Goal: Check status: Check status

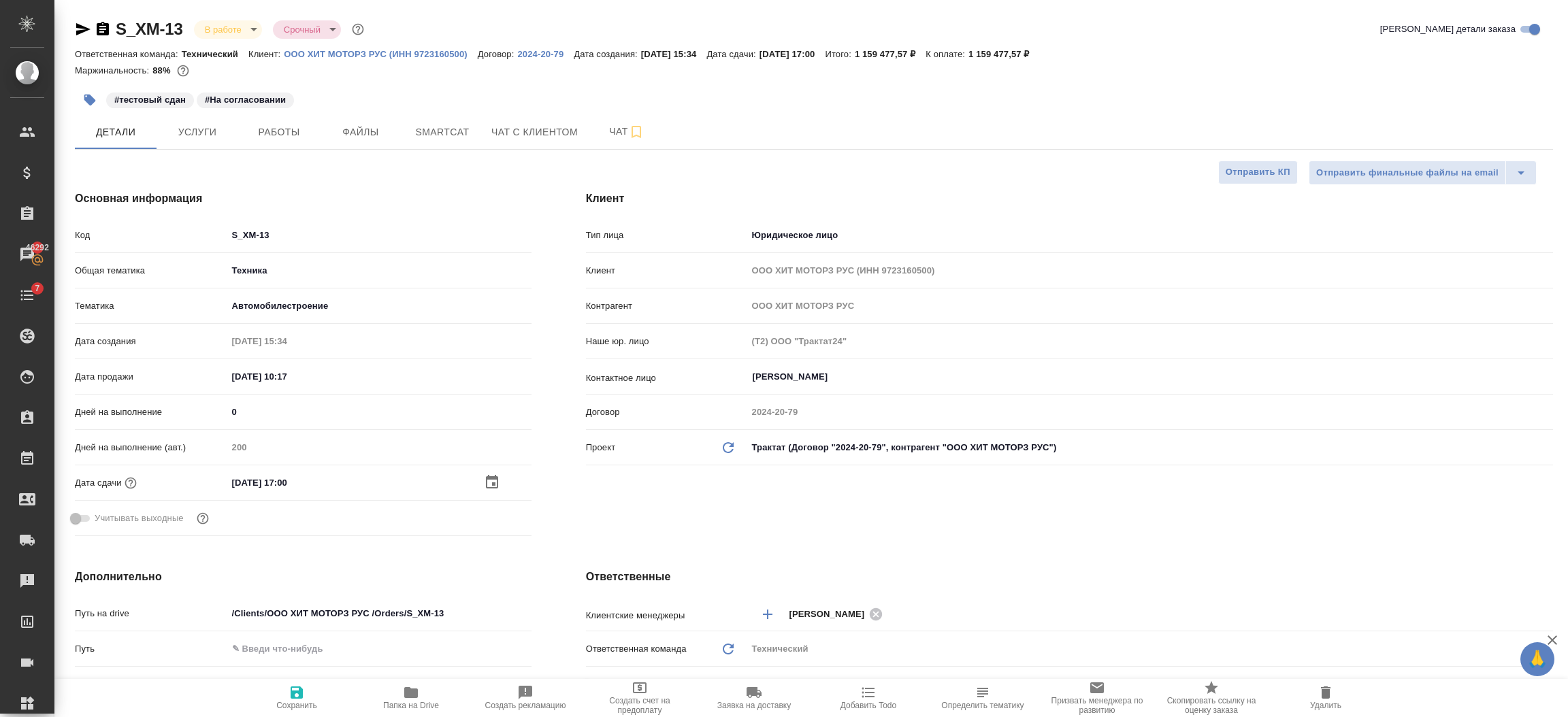
select select "RU"
drag, startPoint x: 1565, startPoint y: 154, endPoint x: 1551, endPoint y: -13, distance: 167.6
click at [1551, 0] on html "🙏 .cls-1 fill:#fff; AWATERA Semenets Irina Клиенты Спецификации Заказы 46292 Ча…" at bounding box center [784, 413] width 1568 height 827
click at [423, 55] on p "ООО ХИТ МОТОРЗ РУС (ИНН 9723160500)" at bounding box center [381, 54] width 194 height 10
click at [416, 52] on p "ООО ХИТ МОТОРЗ РУС (ИНН 9723160500)" at bounding box center [381, 54] width 194 height 10
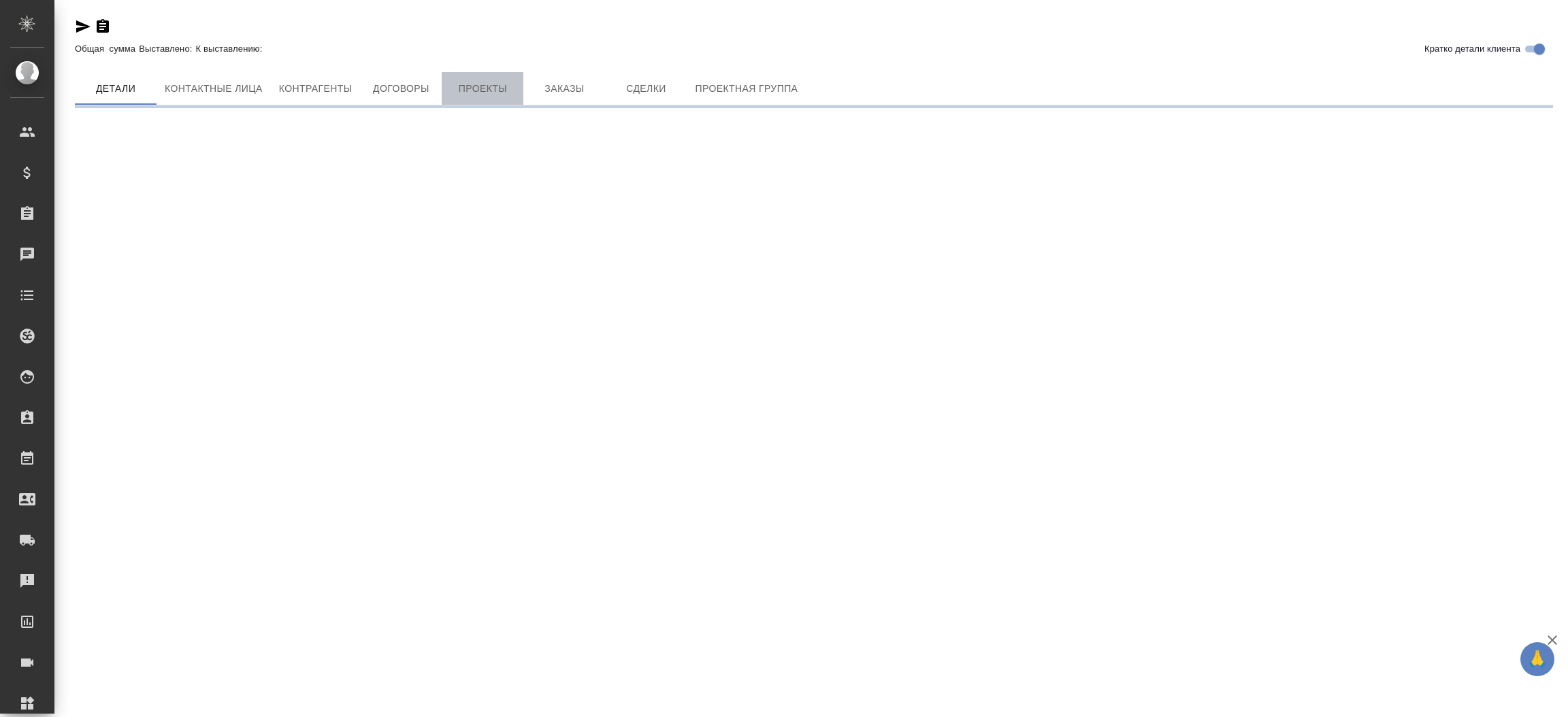
click at [459, 92] on span "Проекты" at bounding box center [483, 88] width 66 height 17
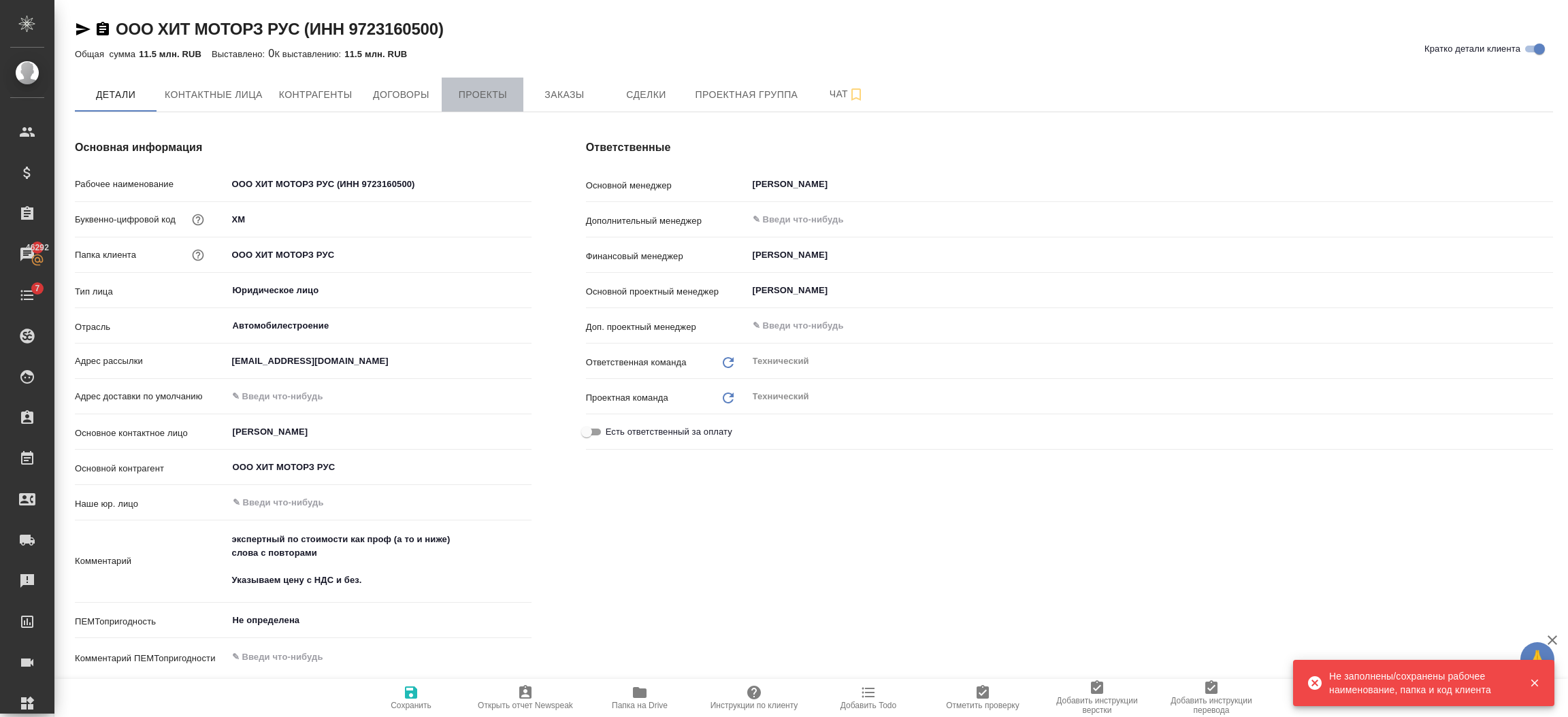
click at [459, 92] on span "Проекты" at bounding box center [483, 95] width 66 height 17
type textarea "x"
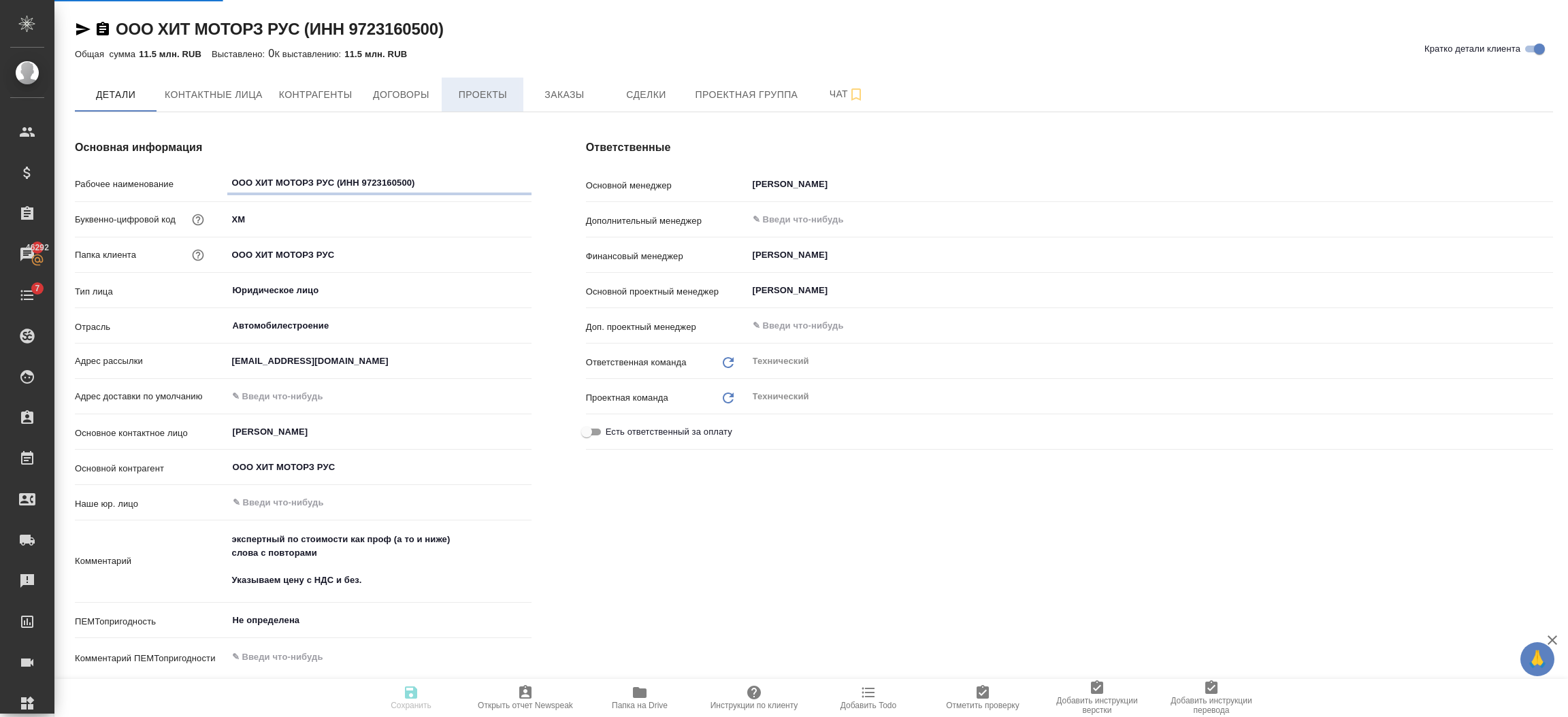
type textarea "x"
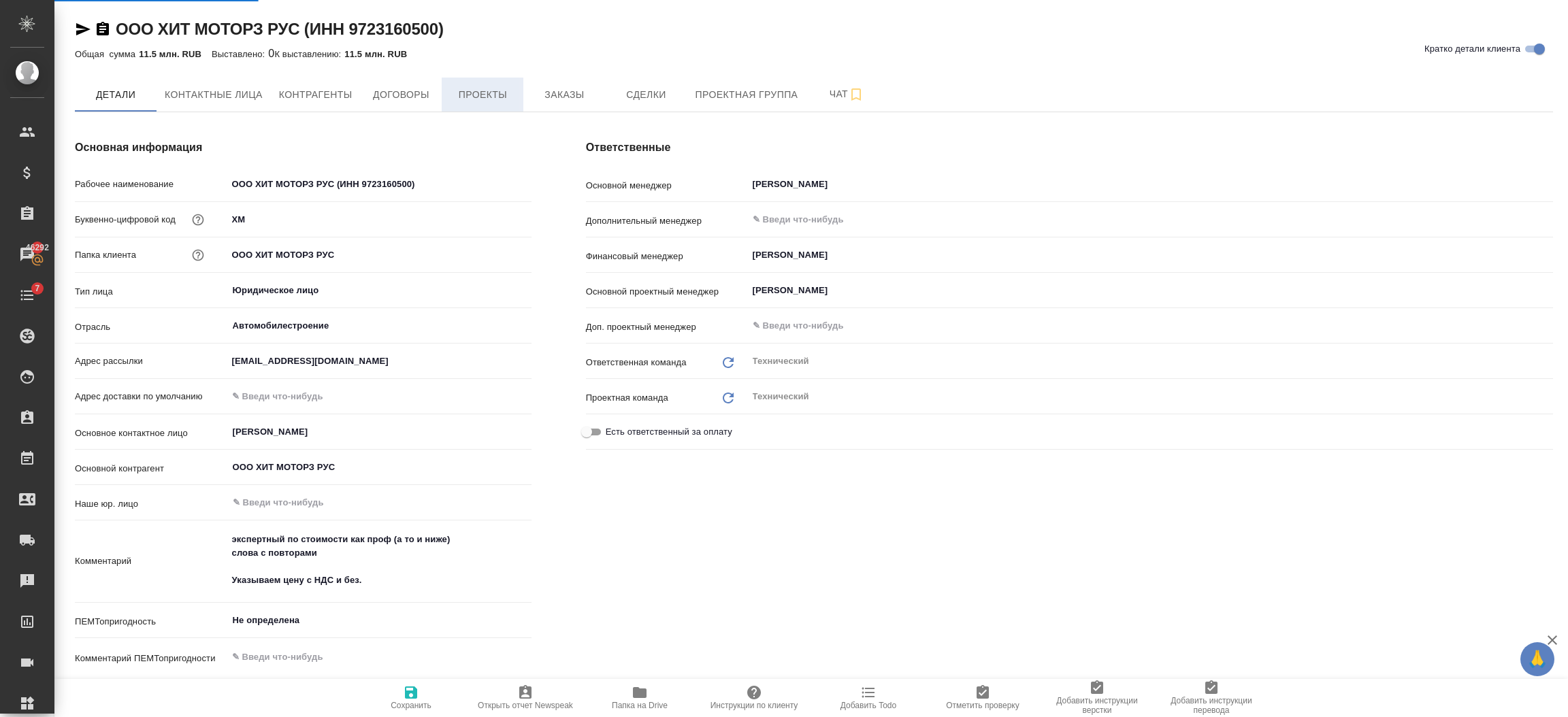
type textarea "x"
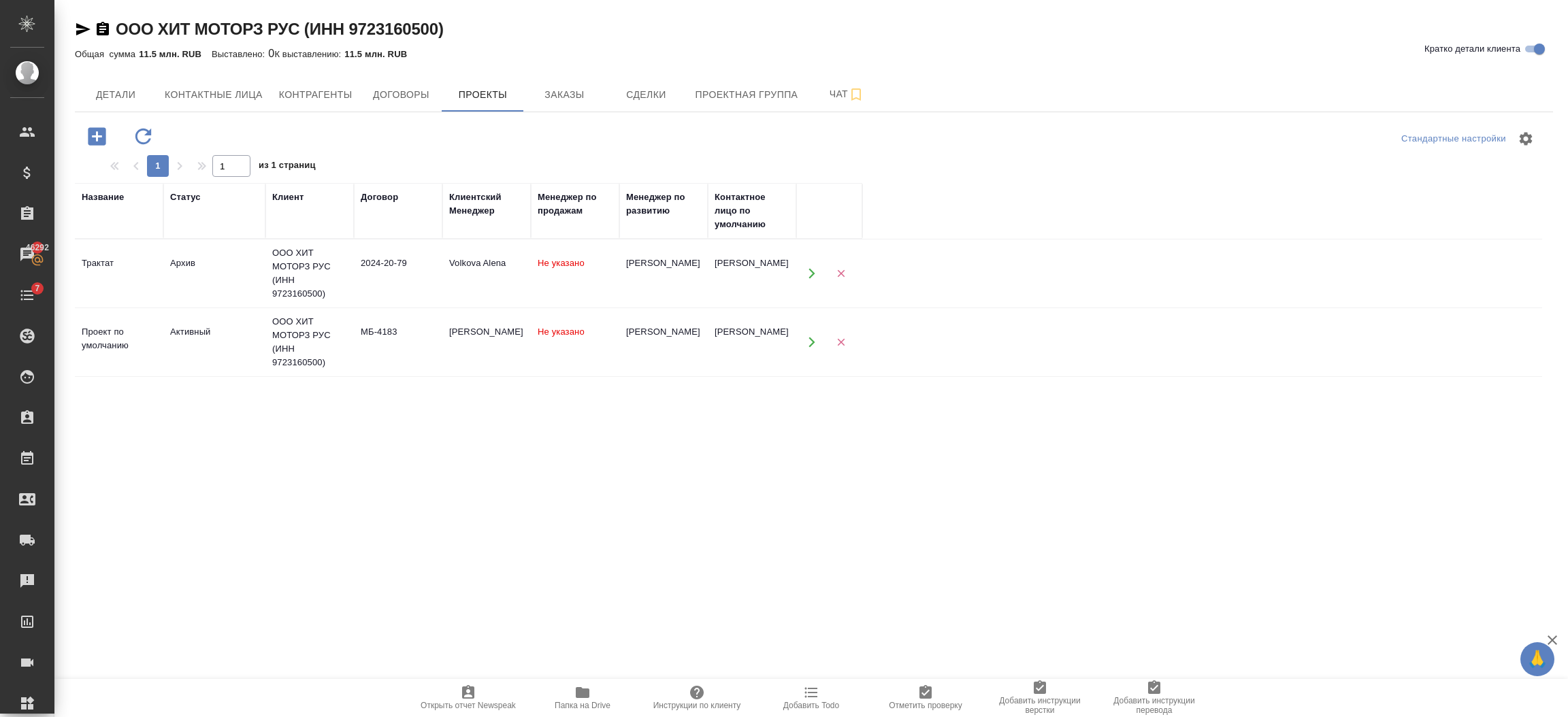
click at [301, 342] on div "ООО ХИТ МОТОРЗ РУС (ИНН 9723160500)" at bounding box center [309, 342] width 75 height 55
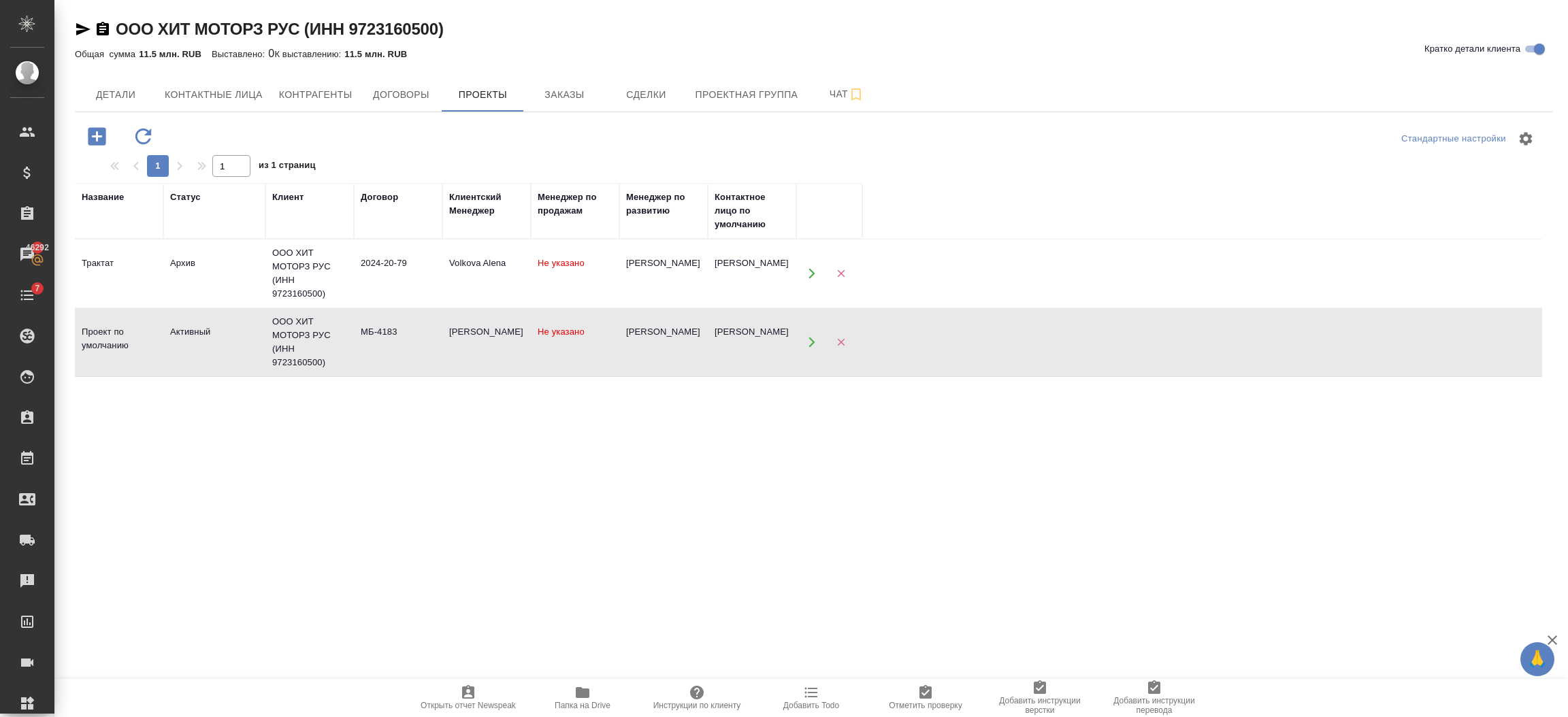
click at [301, 342] on div "ООО ХИТ МОТОРЗ РУС (ИНН 9723160500)" at bounding box center [309, 342] width 75 height 55
click at [379, 357] on td "МБ-4183" at bounding box center [398, 342] width 89 height 47
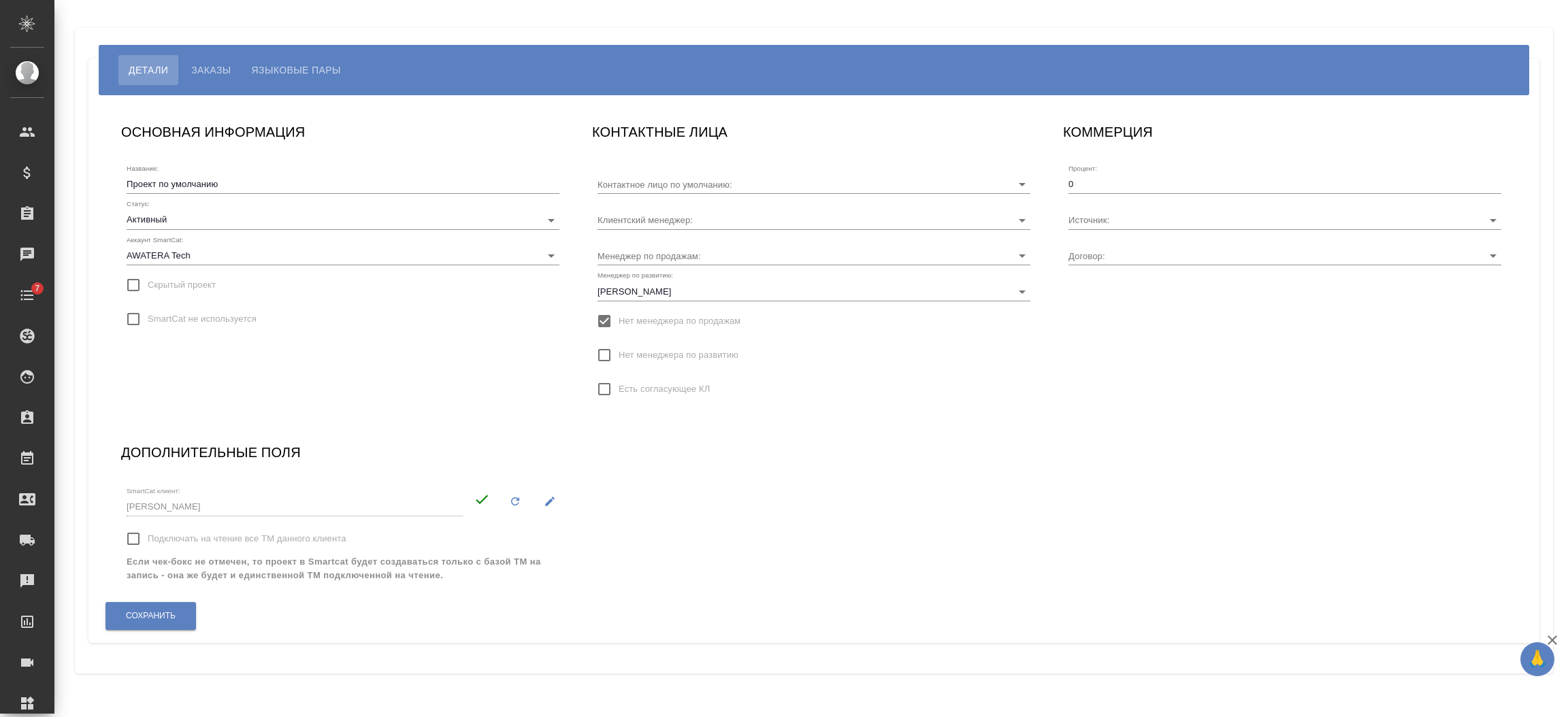
type input "[PERSON_NAME]"
type input "МБ-4183"
type input "Никифорова Валерия"
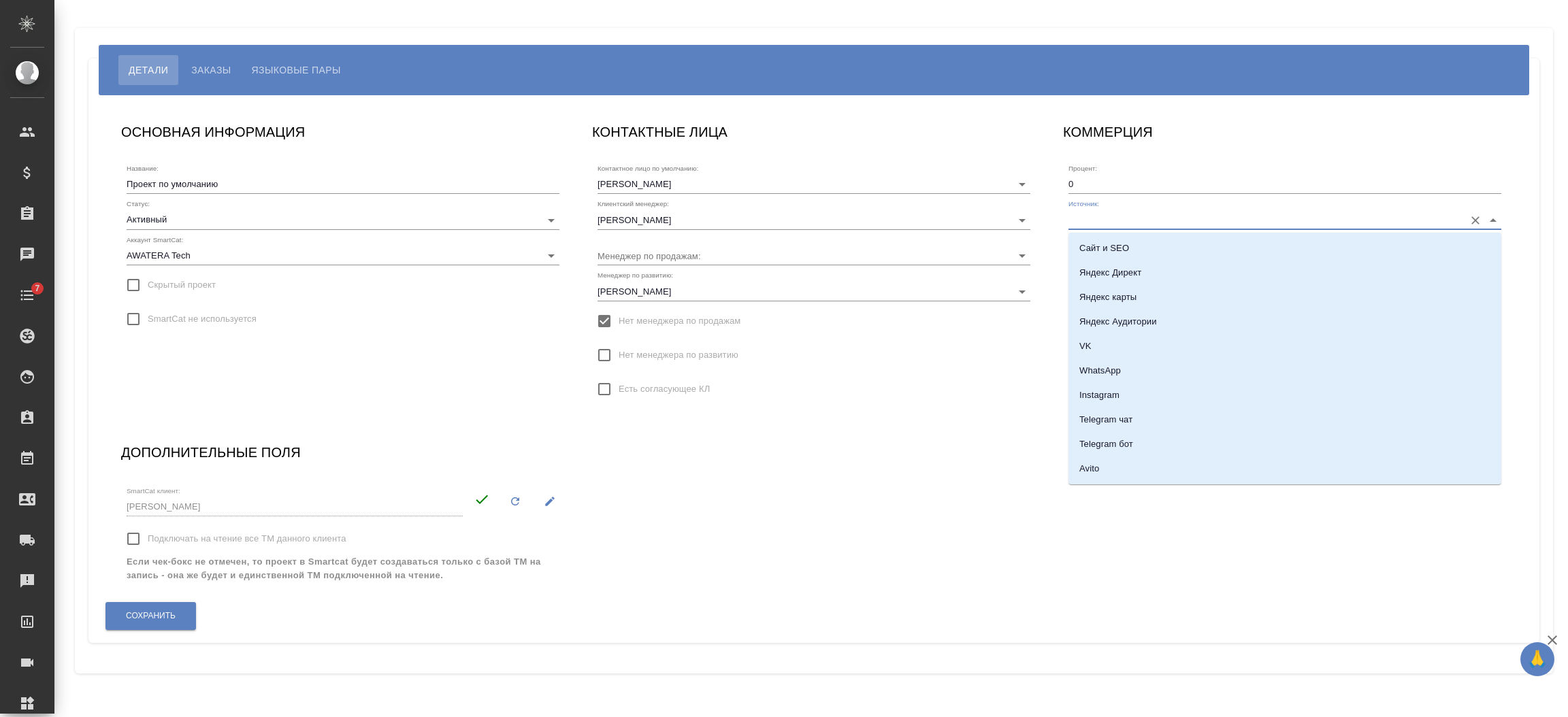
click at [1093, 219] on input "Источник:" at bounding box center [1263, 219] width 389 height 18
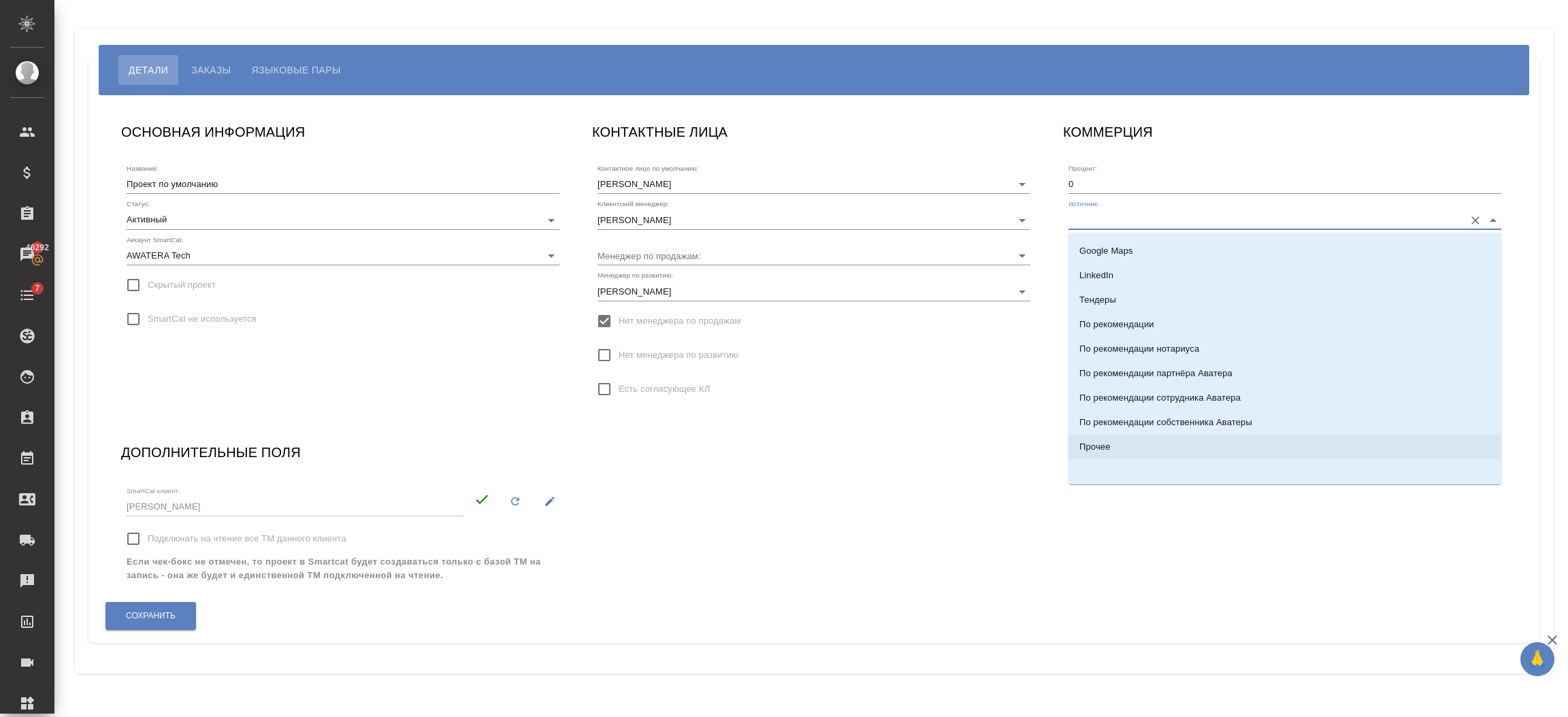
click at [1373, 448] on li "Прочее" at bounding box center [1285, 447] width 433 height 25
type input "Прочее"
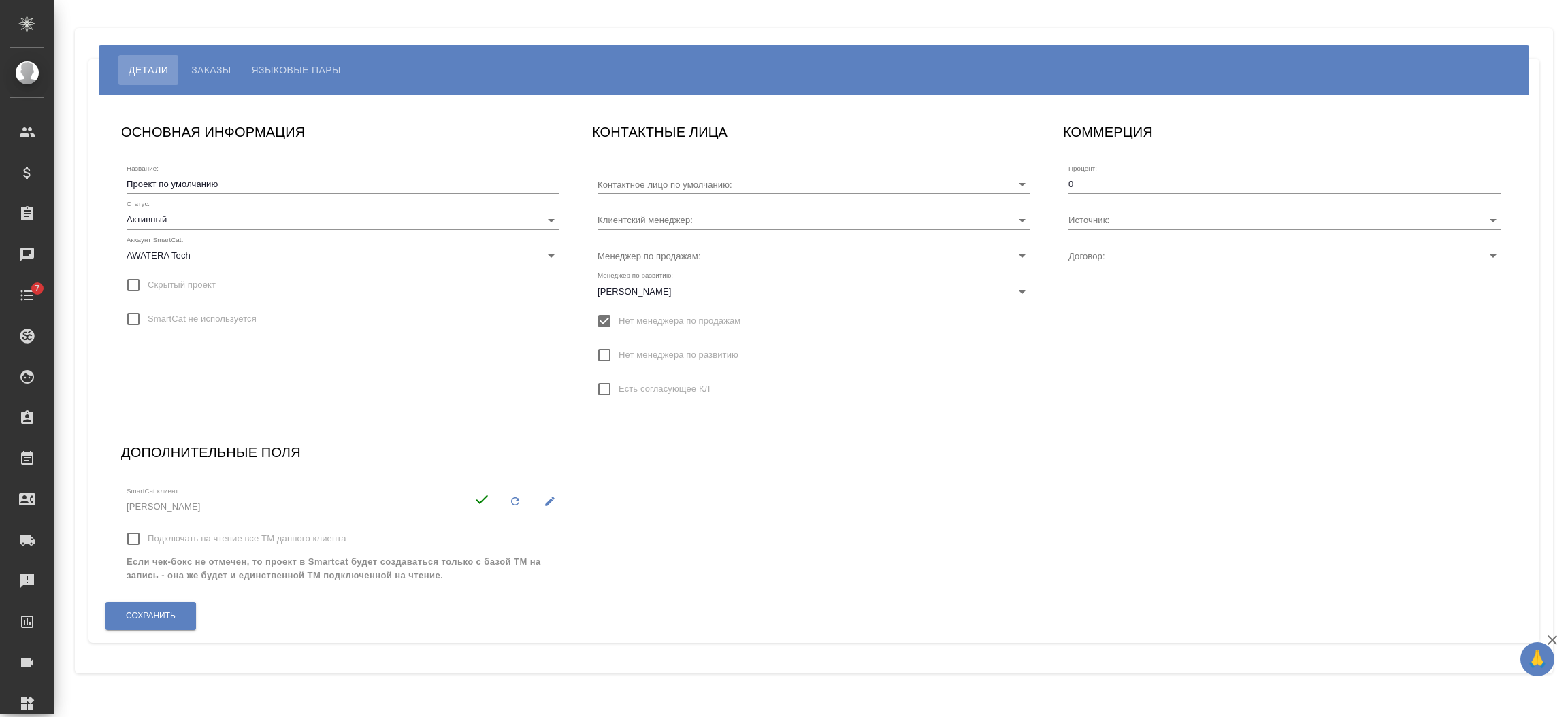
type input "[PERSON_NAME]"
type input "МБ-4183"
type input "[PERSON_NAME]"
click at [726, 500] on div "ОСНОВНАЯ ИНФОРМАЦИЯ Название: Проект по умолчанию Статус: Активный active Аккау…" at bounding box center [814, 369] width 1413 height 523
click at [1097, 218] on input "Источник:" at bounding box center [1263, 219] width 389 height 18
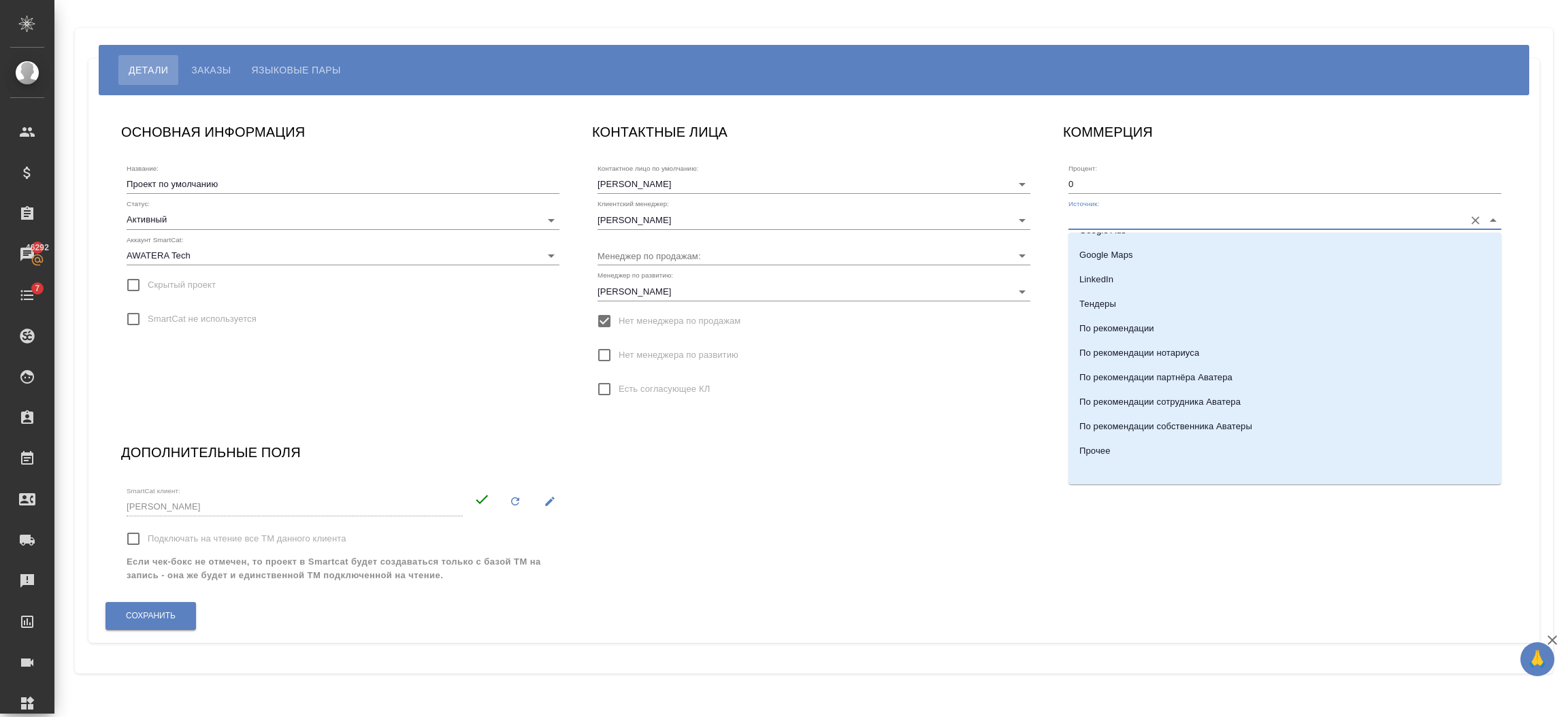
scroll to position [291, 0]
click at [1361, 456] on li "Прочее" at bounding box center [1285, 447] width 433 height 25
type input "Прочее"
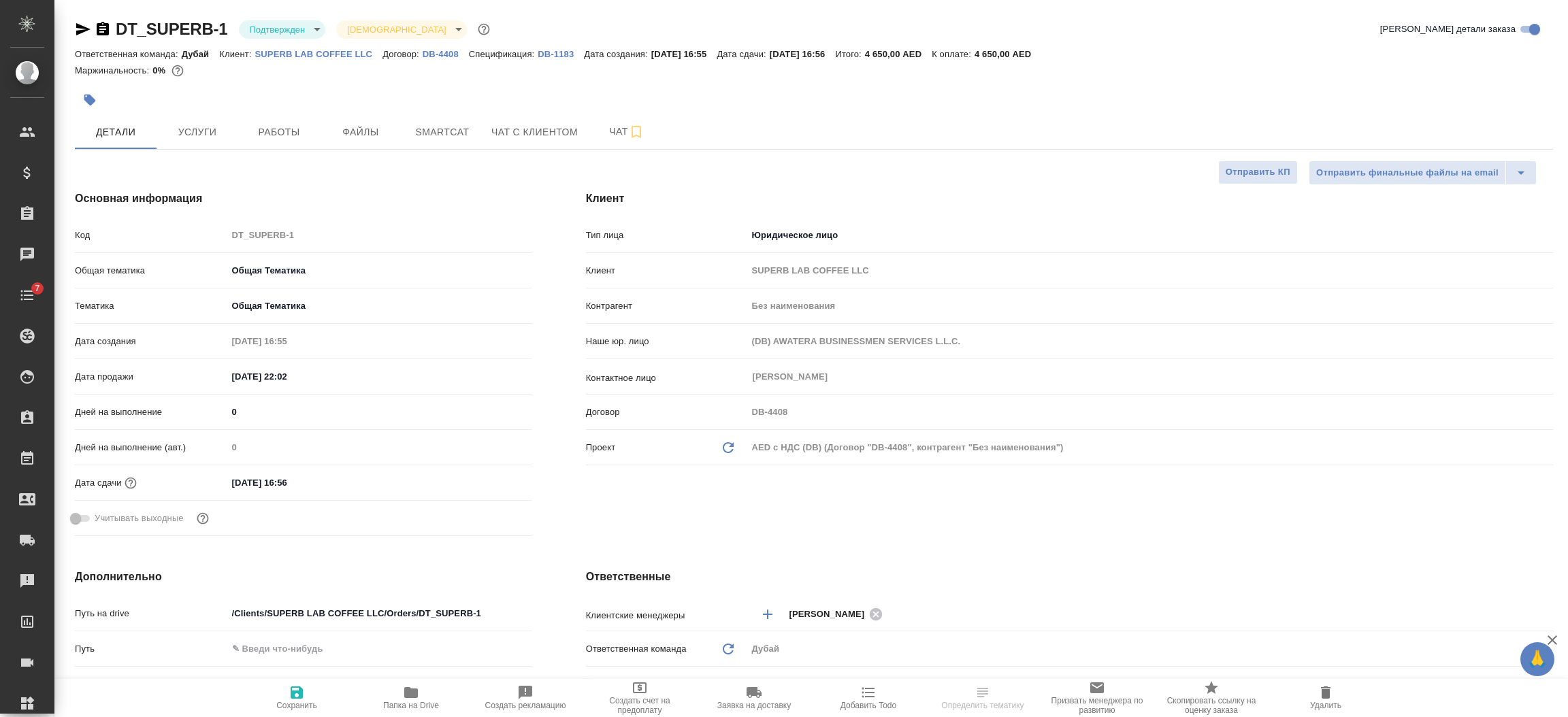
select select "RU"
click at [547, 58] on p "DB-1183" at bounding box center [561, 54] width 47 height 10
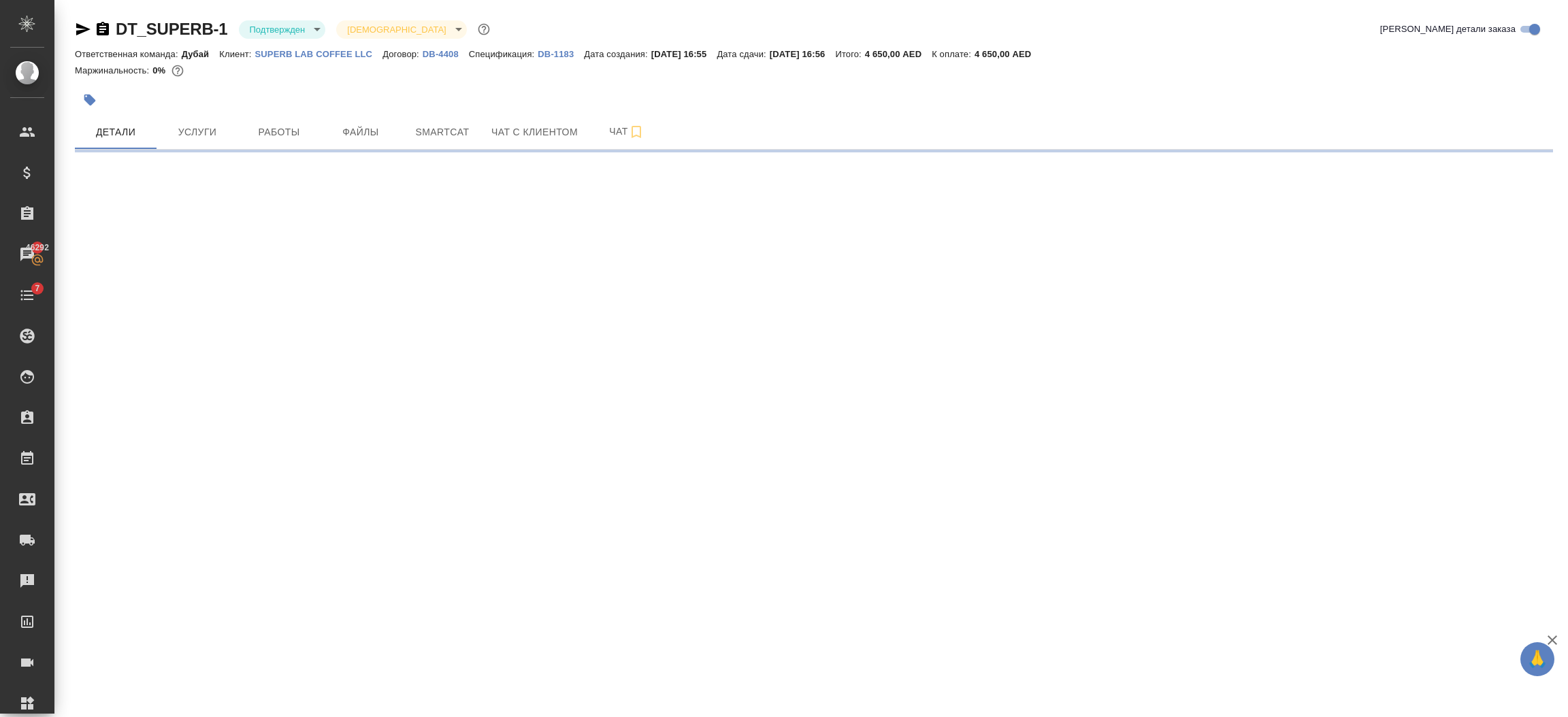
select select "RU"
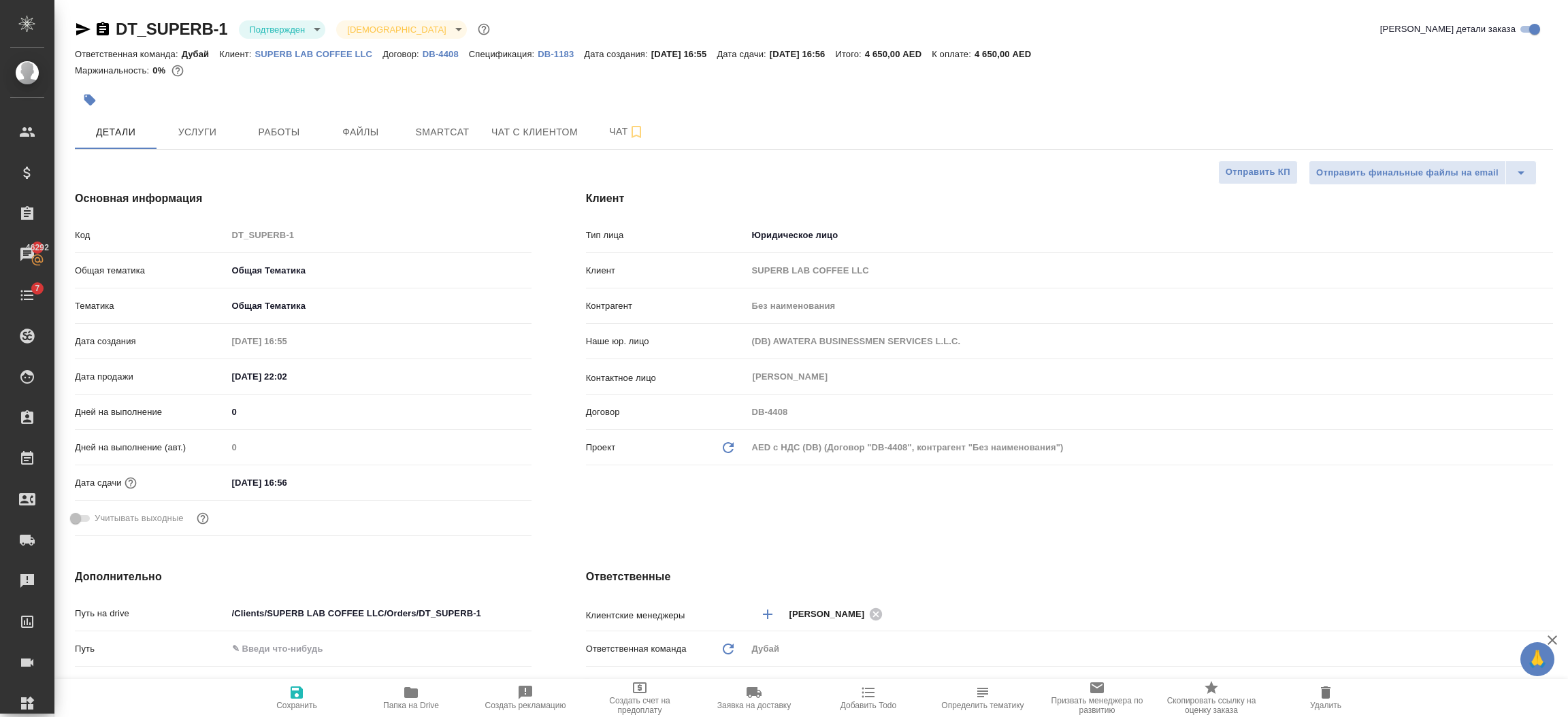
type textarea "x"
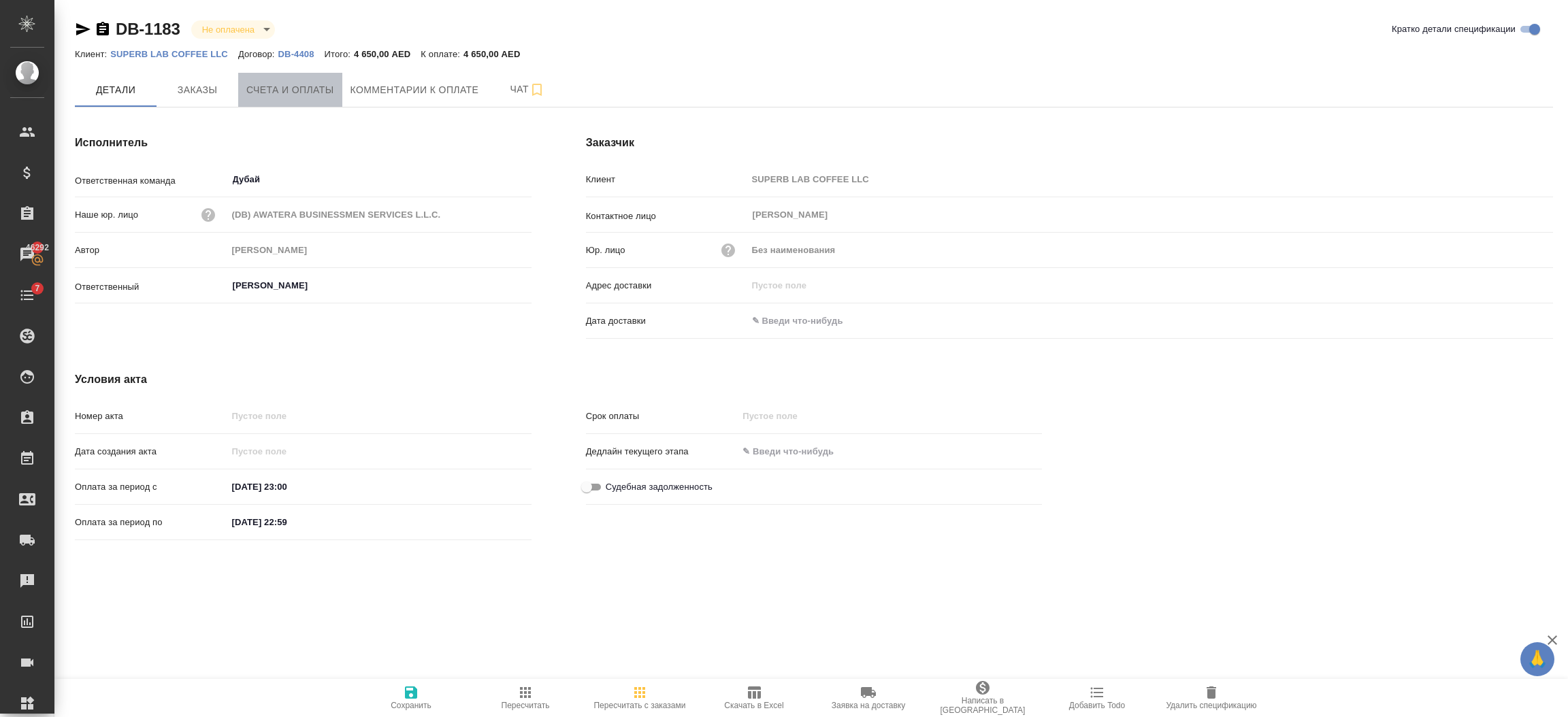
click at [288, 87] on span "Счета и оплаты" at bounding box center [290, 90] width 88 height 17
